Goal: Information Seeking & Learning: Learn about a topic

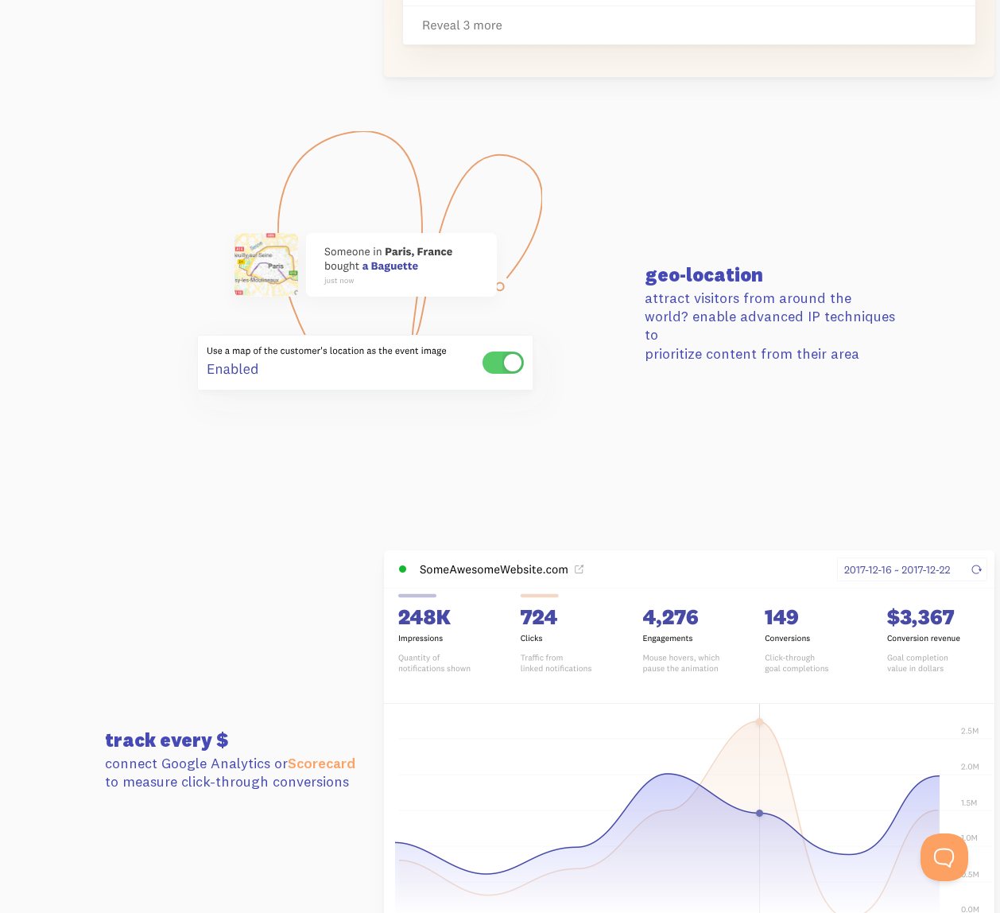
scroll to position [3987, 0]
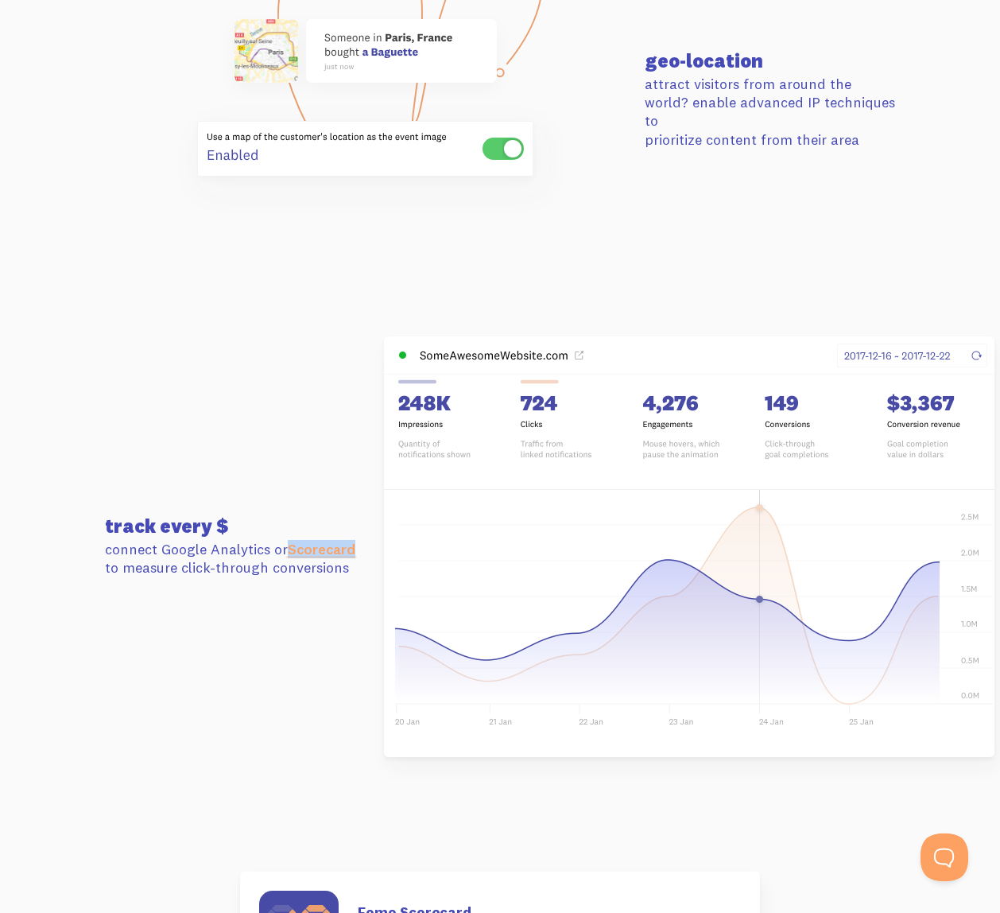
drag, startPoint x: 326, startPoint y: 548, endPoint x: 291, endPoint y: 544, distance: 35.2
click at [291, 544] on div "track every $ connect Google Analytics or Scorecard to measure click-through co…" at bounding box center [229, 546] width 269 height 61
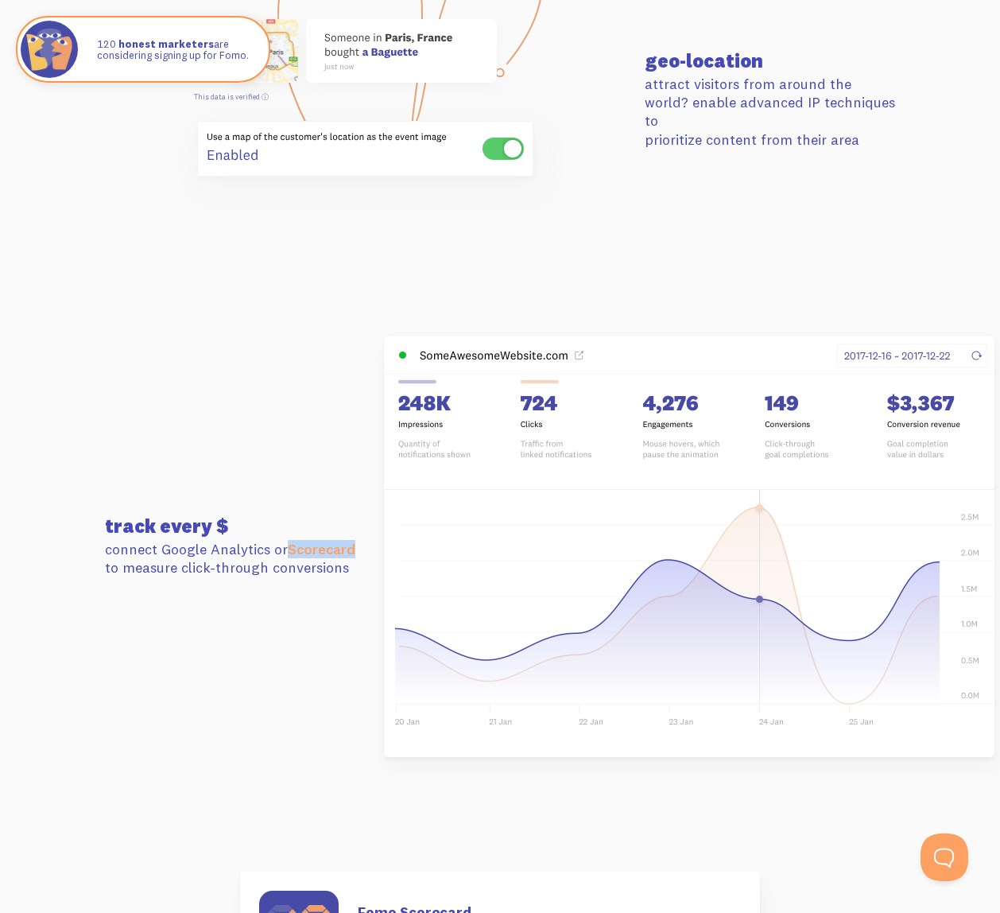
copy link "Scorecard"
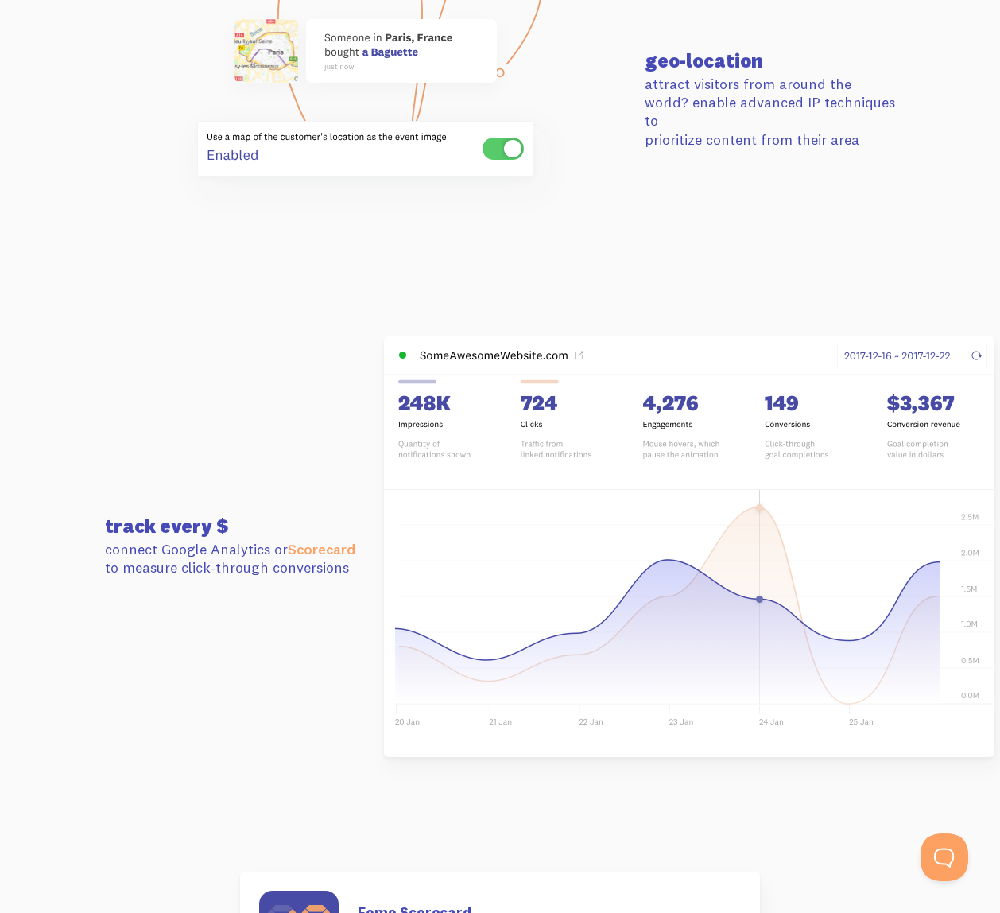
click at [898, 294] on section "track every $ connect Google Analytics or Scorecard to measure click-through co…" at bounding box center [500, 546] width 1000 height 535
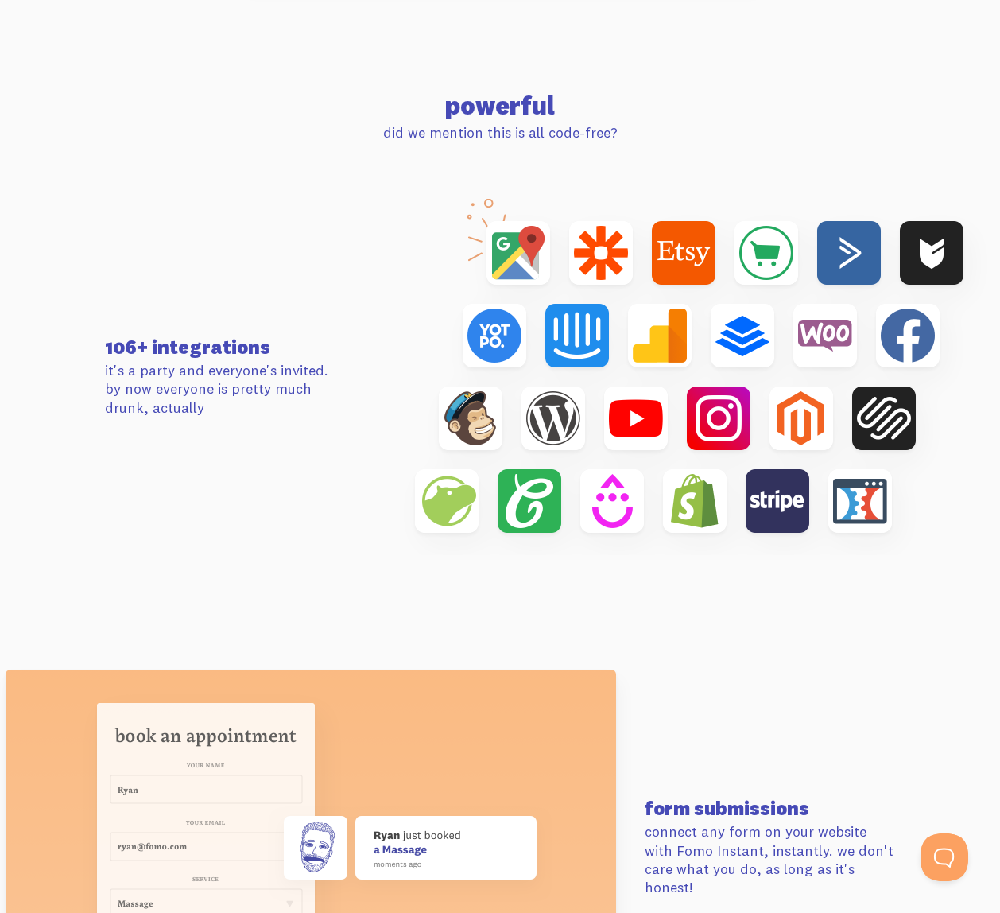
scroll to position [5090, 0]
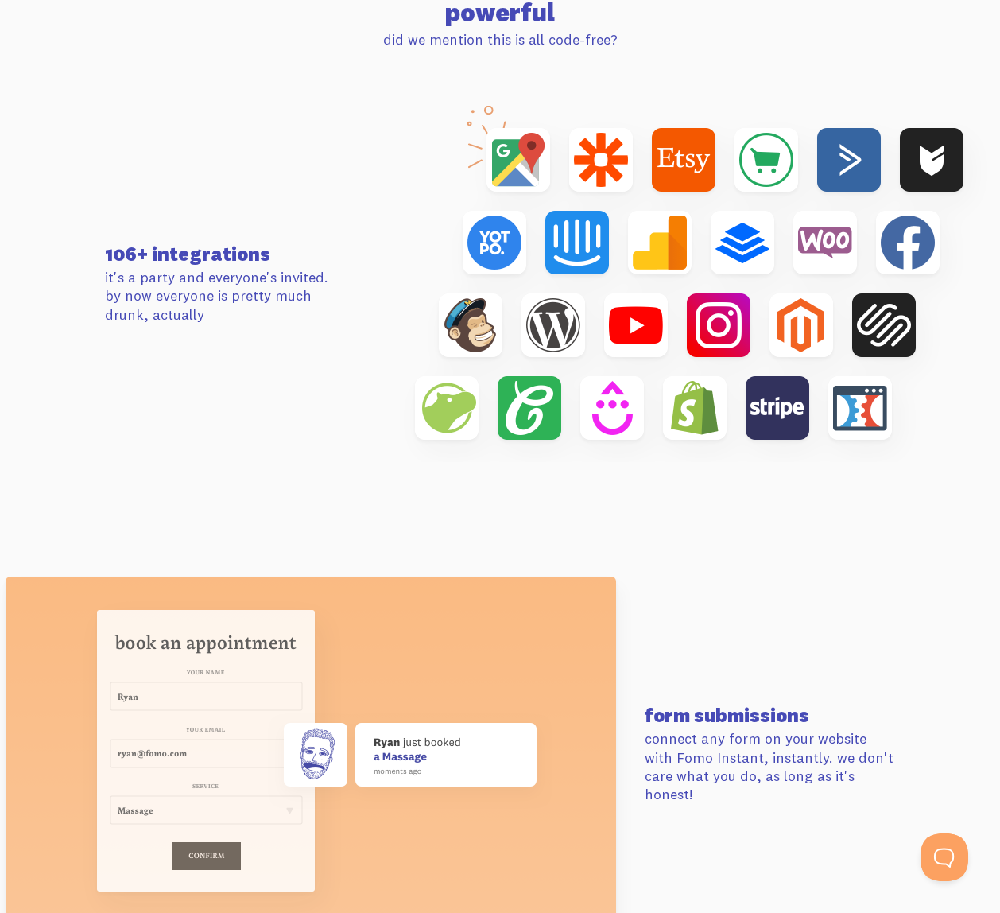
click at [904, 31] on div "powerful did we mention this is all code-free?" at bounding box center [499, 24] width 809 height 48
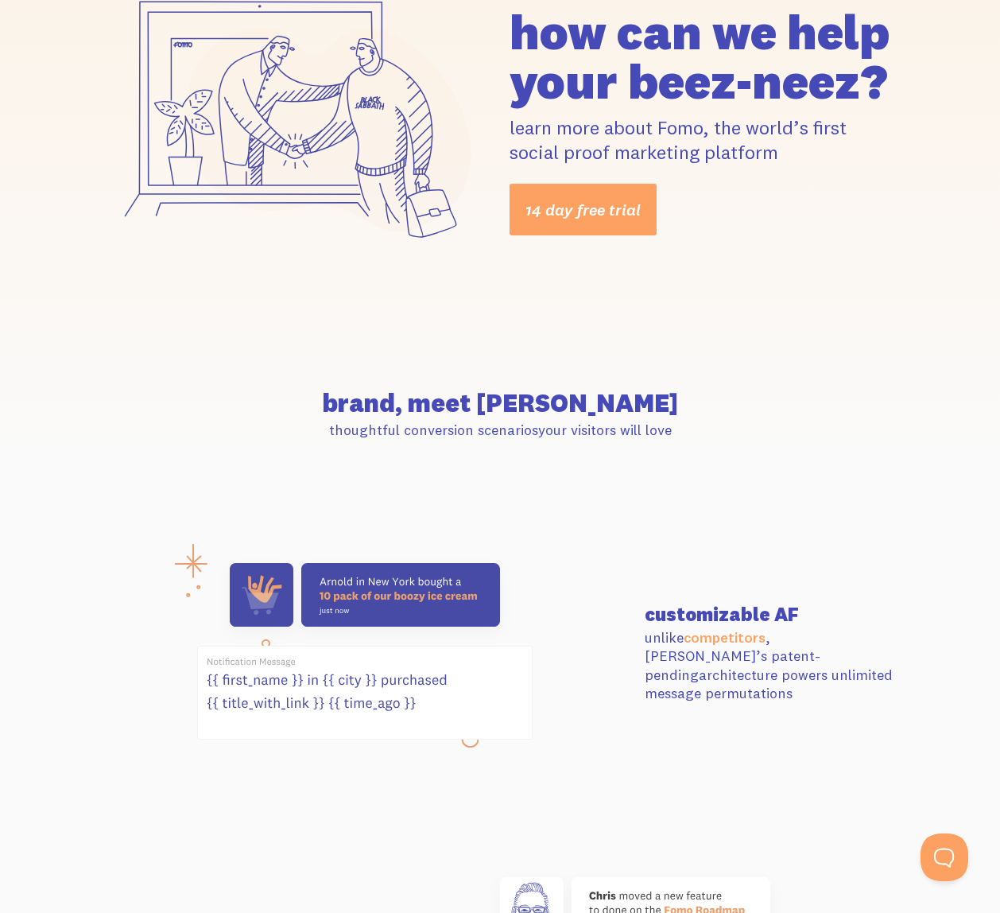
scroll to position [0, 0]
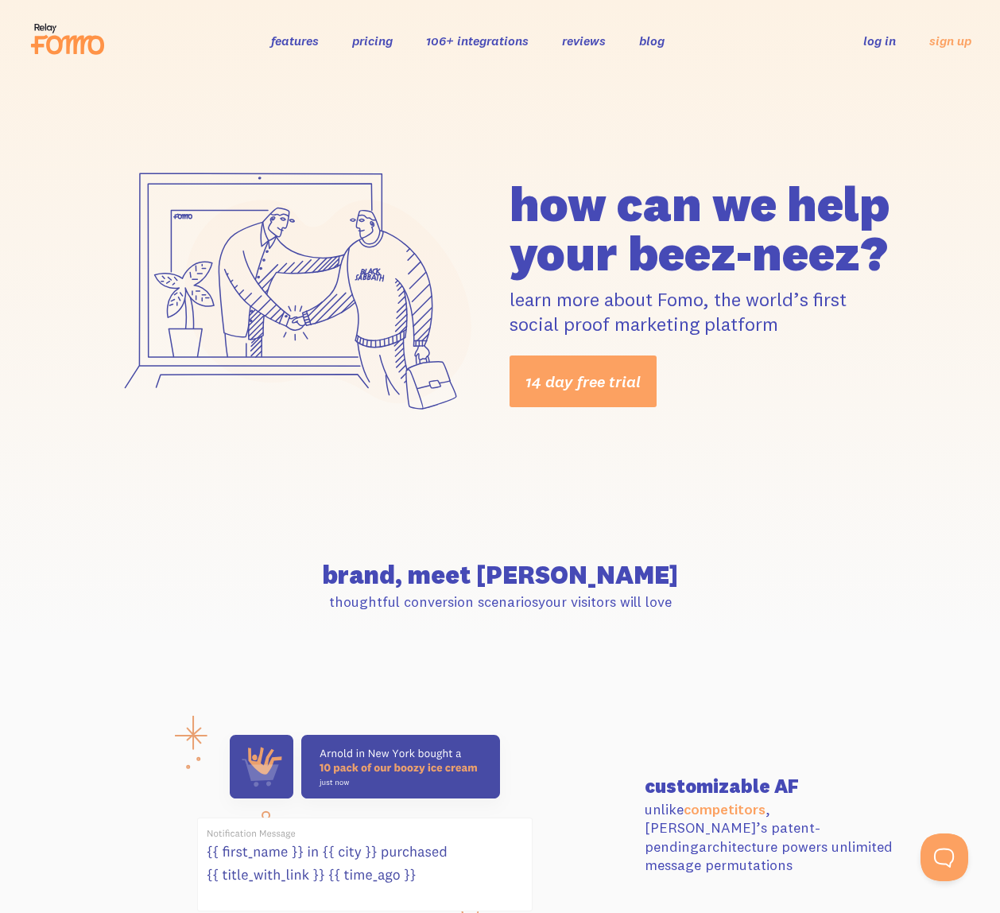
click at [501, 37] on link "106+ integrations" at bounding box center [477, 41] width 103 height 16
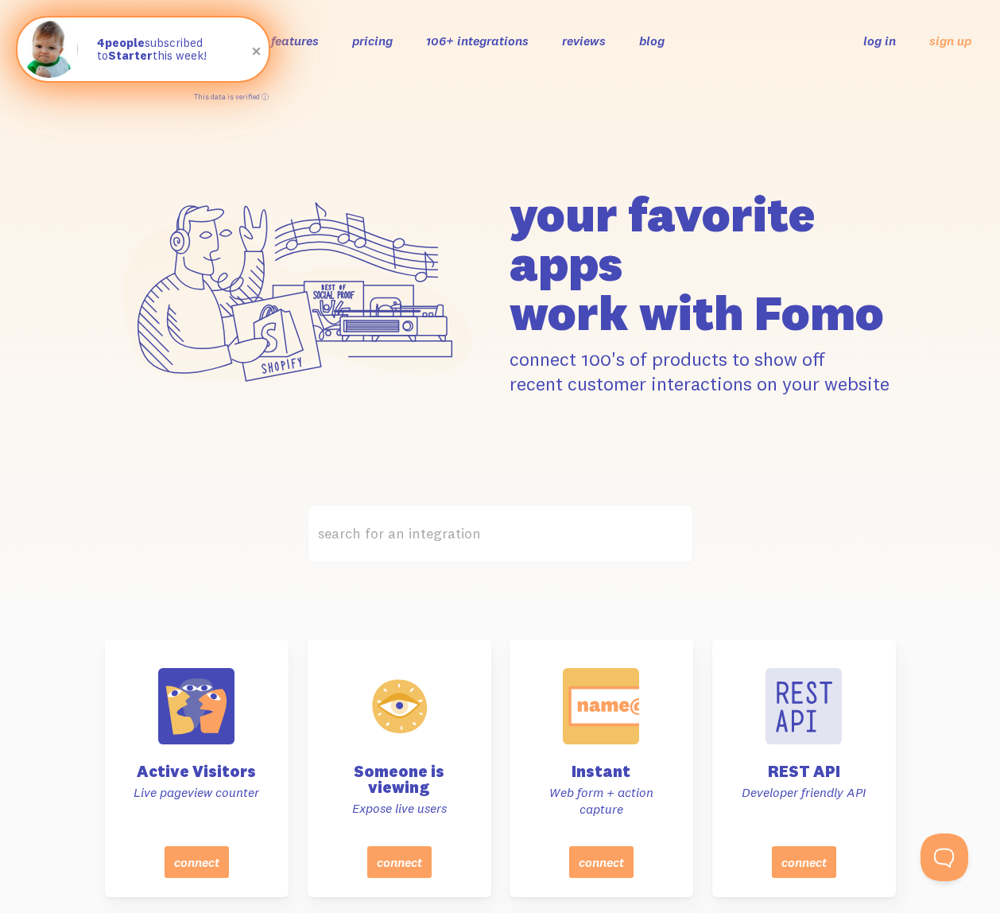
click at [257, 51] on span at bounding box center [256, 51] width 27 height 27
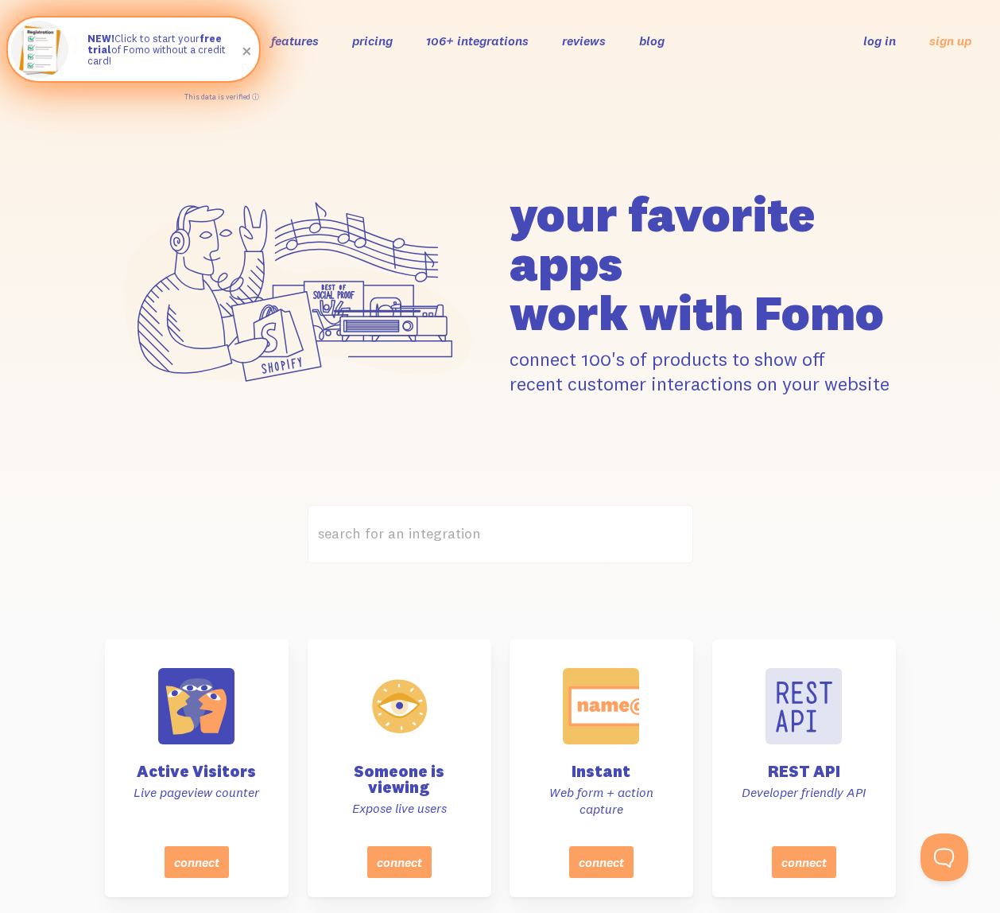
click at [296, 36] on link "features" at bounding box center [295, 41] width 48 height 16
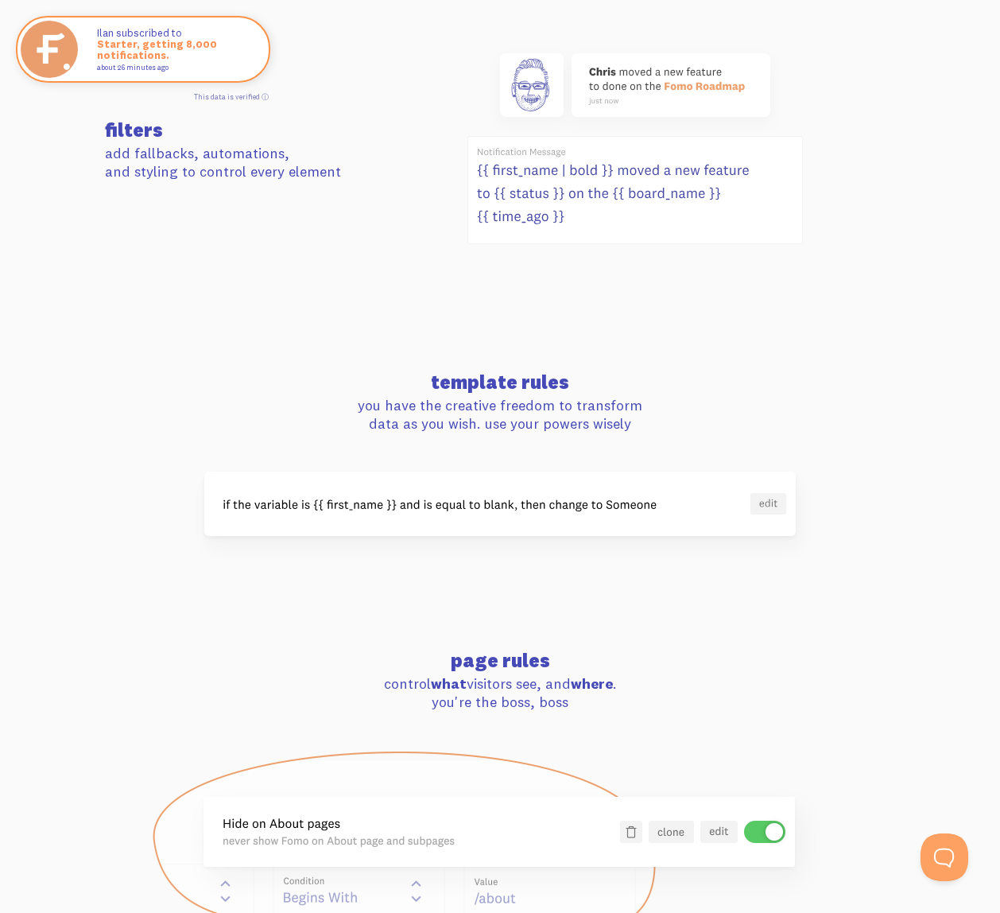
scroll to position [796, 0]
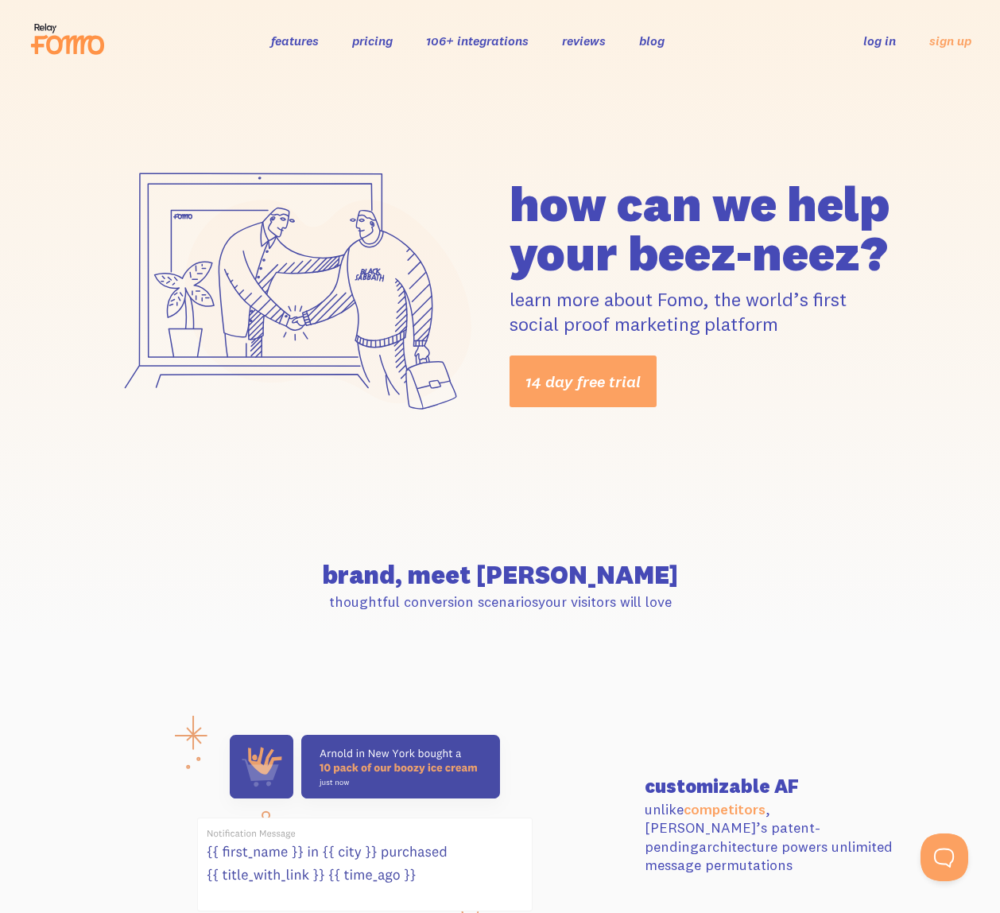
click at [477, 45] on link "106+ integrations" at bounding box center [477, 41] width 103 height 16
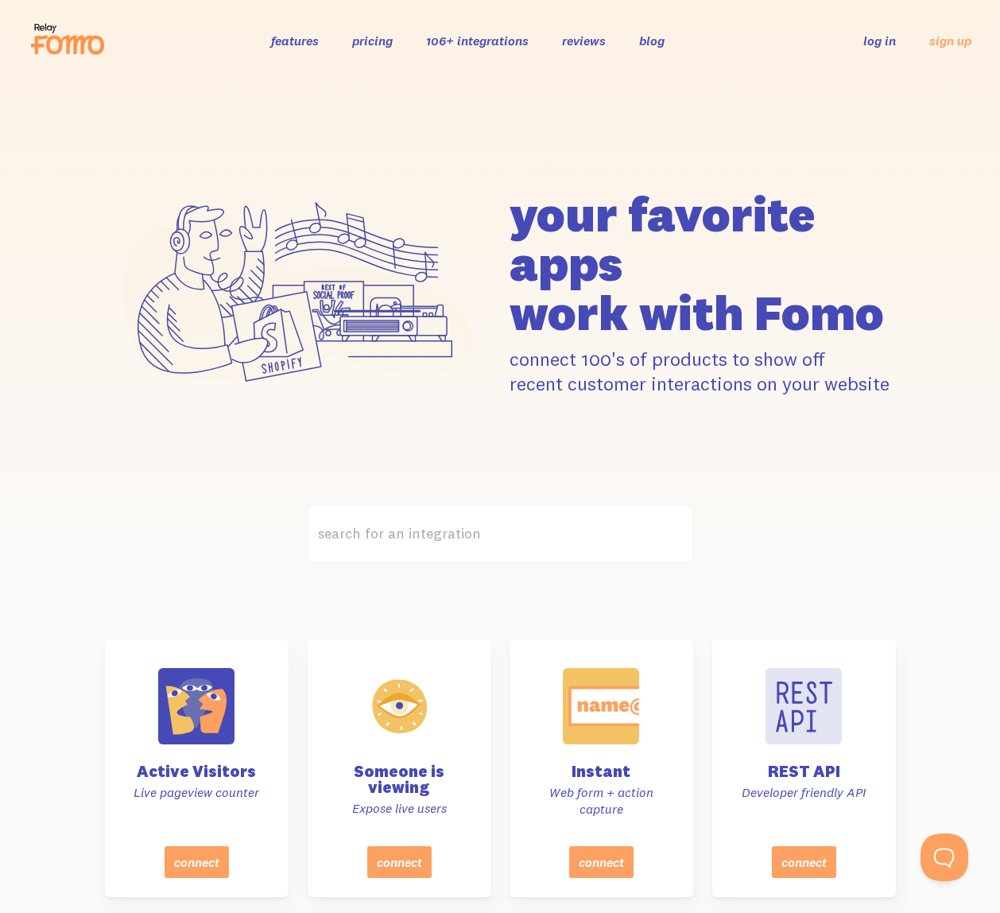
click at [301, 47] on link "features" at bounding box center [295, 41] width 48 height 16
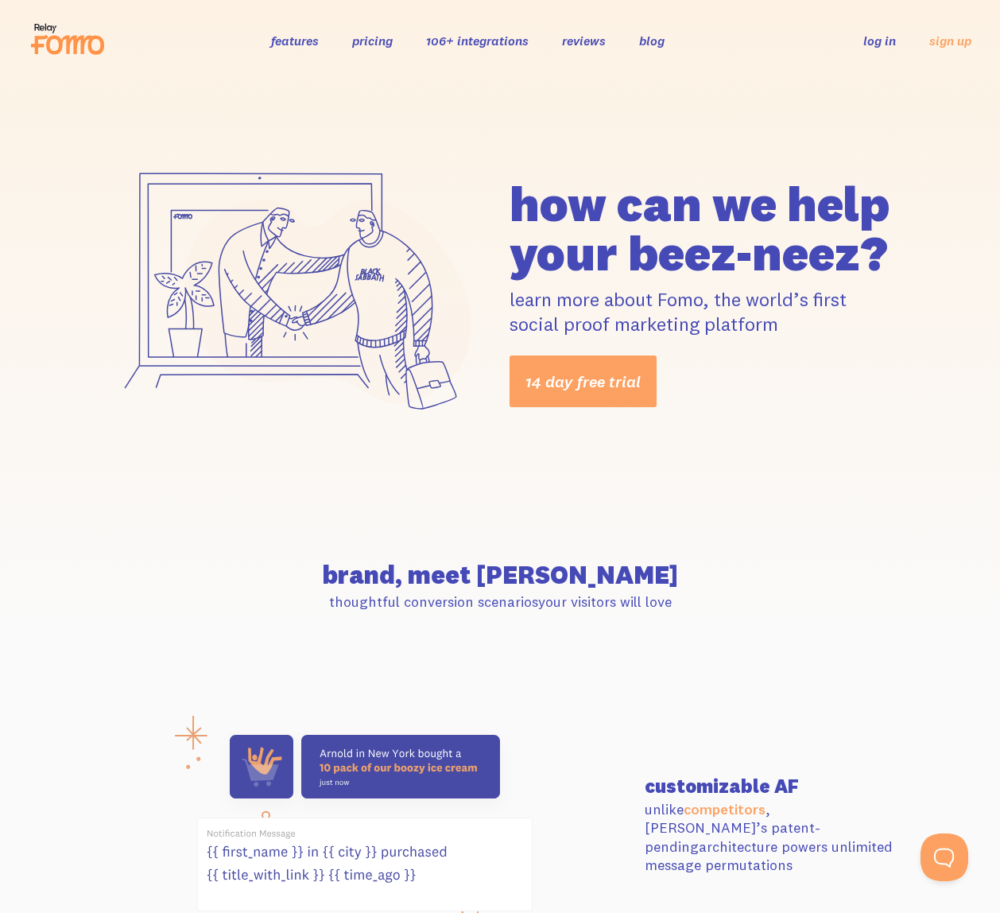
click at [287, 44] on link "features" at bounding box center [295, 41] width 48 height 16
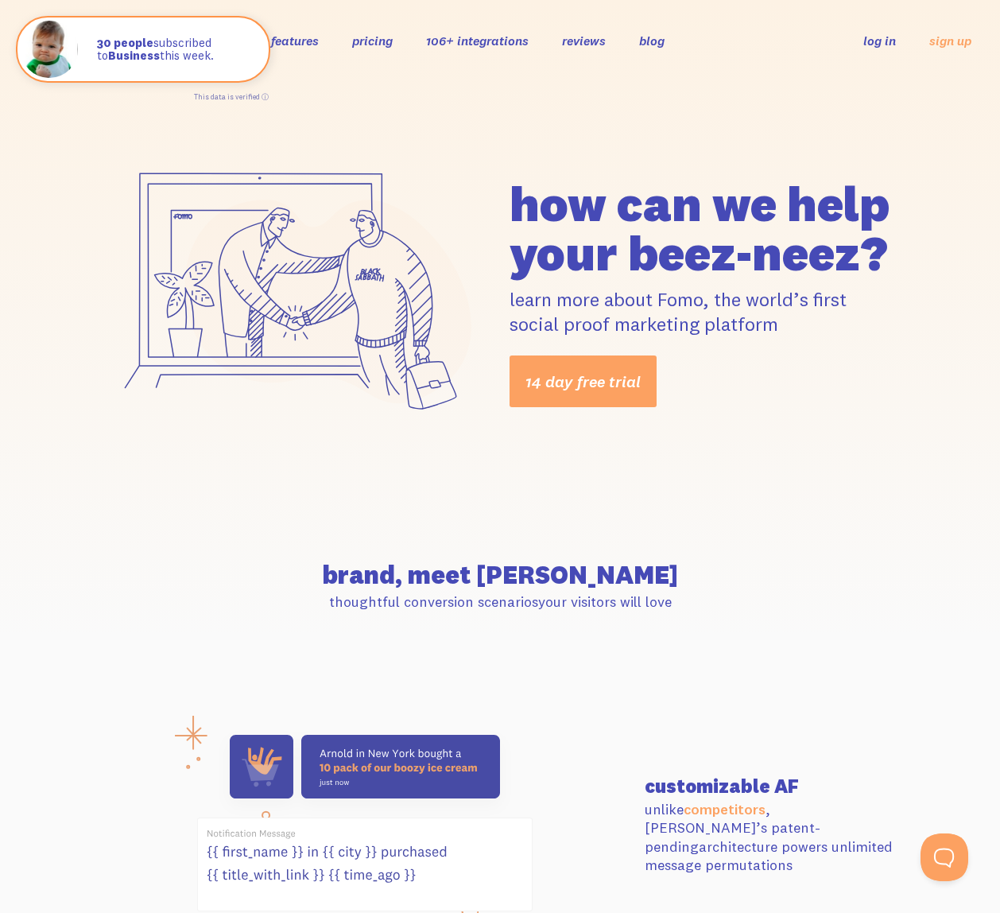
click at [374, 43] on link "pricing" at bounding box center [372, 41] width 41 height 16
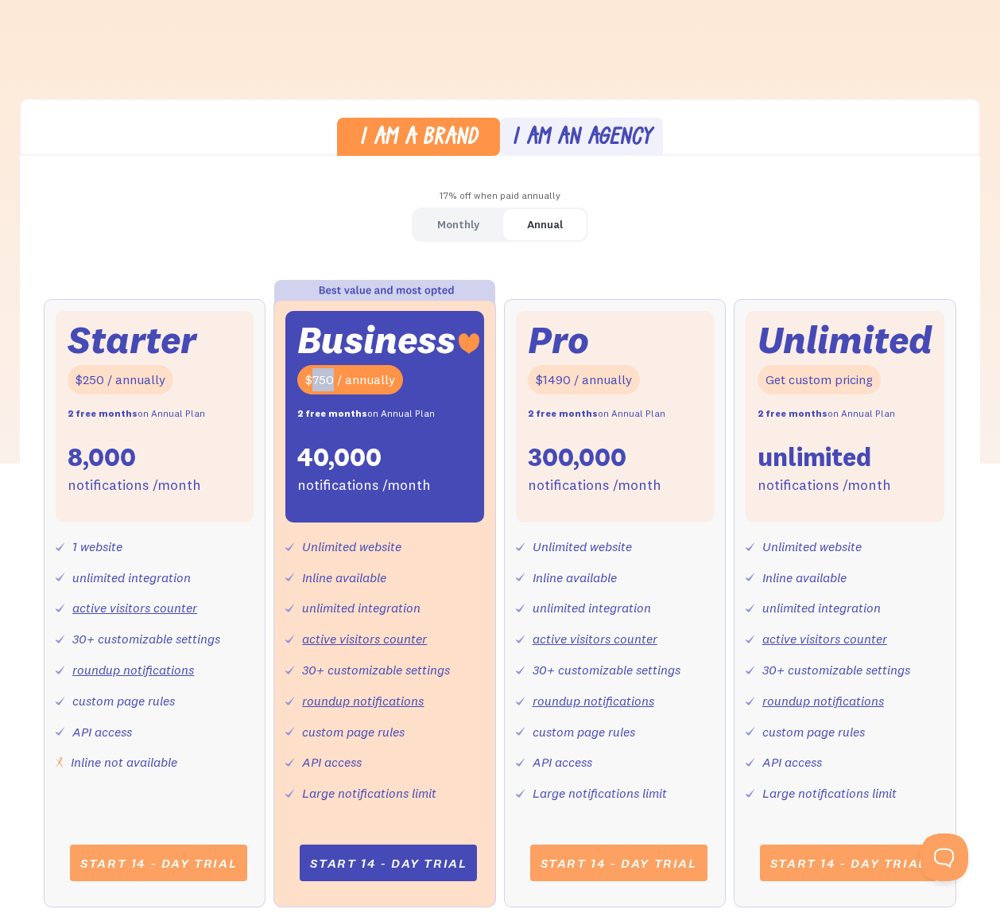
drag, startPoint x: 333, startPoint y: 378, endPoint x: 309, endPoint y: 377, distance: 23.9
click at [309, 377] on div "$750 / annually" at bounding box center [350, 379] width 106 height 29
click at [254, 224] on div "Monthly Annual Starter $25 / month 8,000 notifications /month 1 website unlimit…" at bounding box center [500, 572] width 960 height 731
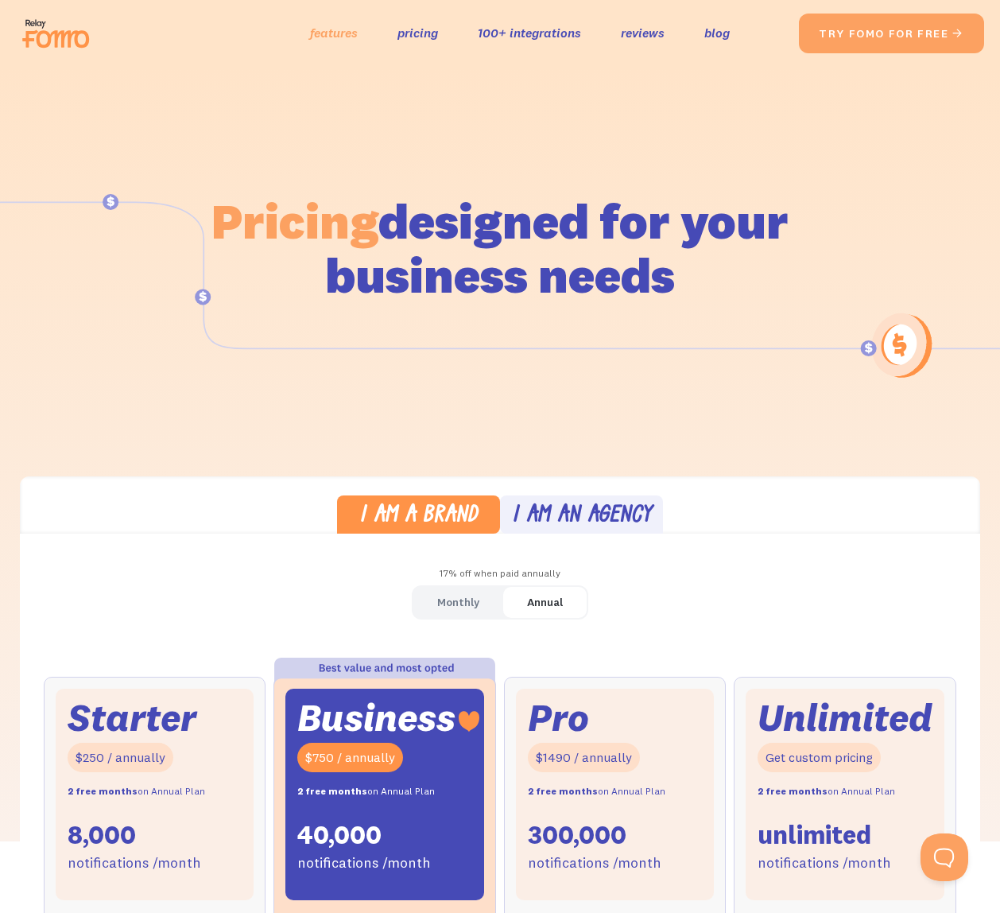
click at [353, 34] on link "features" at bounding box center [334, 32] width 48 height 23
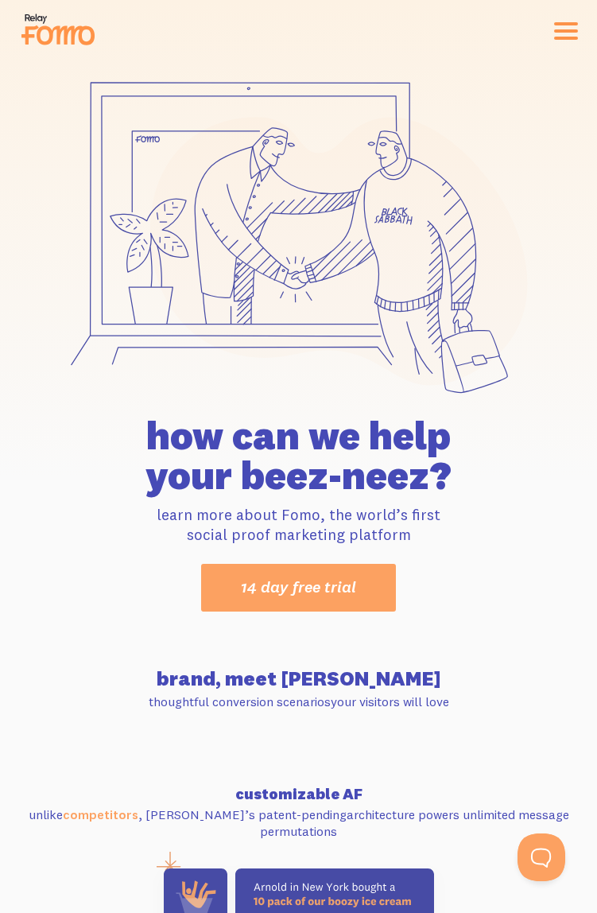
click at [557, 32] on span "button" at bounding box center [566, 30] width 24 height 3
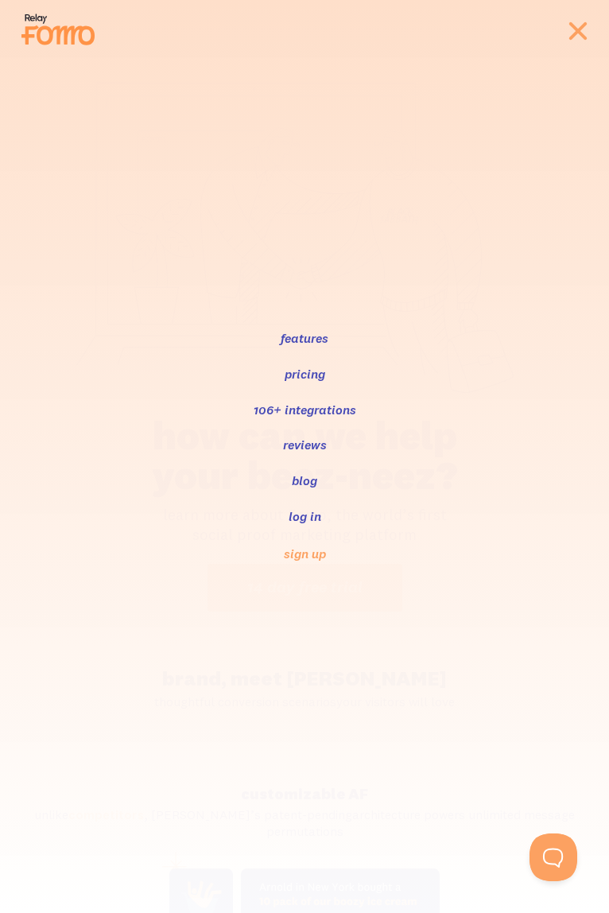
click at [303, 336] on link "features" at bounding box center [304, 337] width 51 height 19
